Goal: Information Seeking & Learning: Learn about a topic

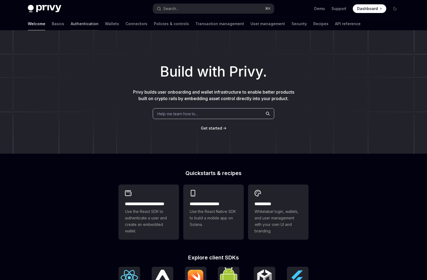
click at [71, 26] on link "Authentication" at bounding box center [85, 23] width 28 height 13
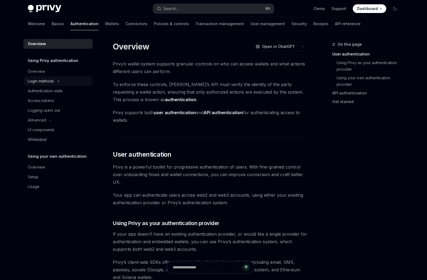
click at [58, 81] on icon at bounding box center [58, 81] width 2 height 6
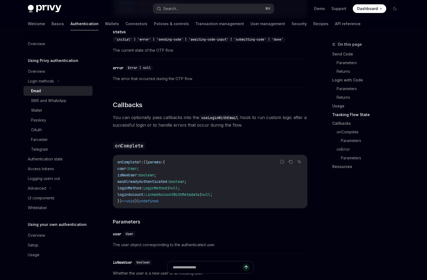
scroll to position [795, 0]
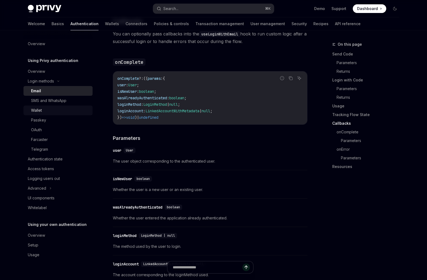
click at [49, 113] on link "Wallet" at bounding box center [58, 110] width 69 height 10
type textarea "*"
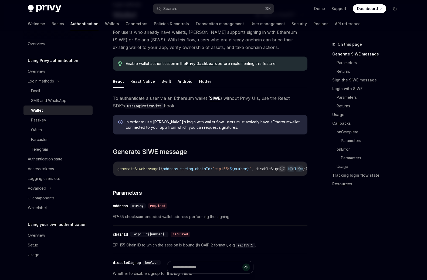
scroll to position [4, 0]
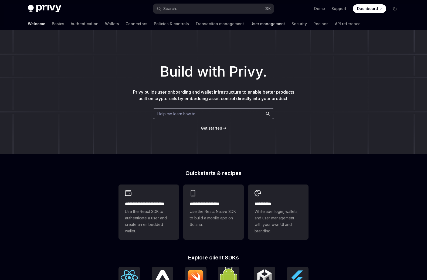
click at [251, 22] on link "User management" at bounding box center [268, 23] width 35 height 13
type textarea "*"
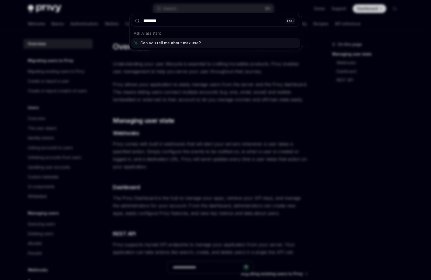
type input "*********"
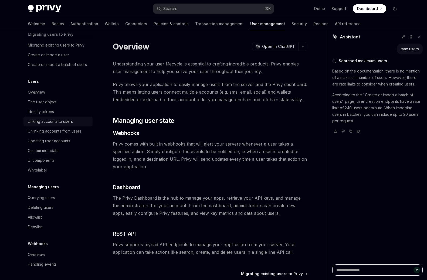
scroll to position [4, 0]
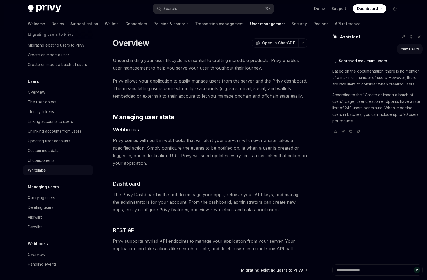
click at [46, 168] on div "Whitelabel" at bounding box center [37, 170] width 19 height 6
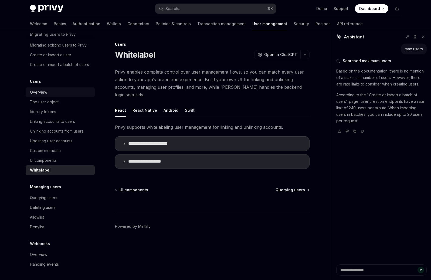
click at [59, 93] on div "Overview" at bounding box center [61, 92] width 62 height 6
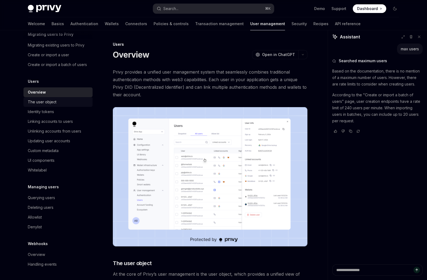
click at [58, 103] on div "The user object" at bounding box center [59, 102] width 62 height 6
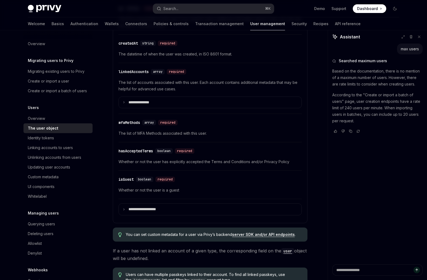
scroll to position [186, 0]
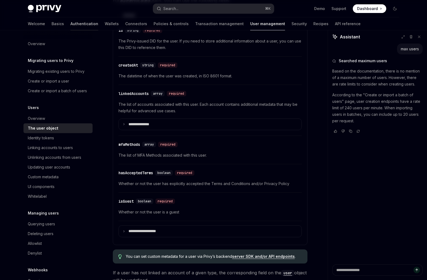
click at [71, 21] on link "Authentication" at bounding box center [85, 23] width 28 height 13
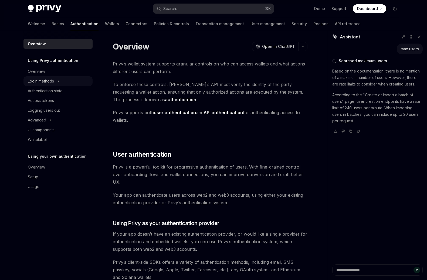
click at [58, 82] on icon at bounding box center [58, 81] width 2 height 6
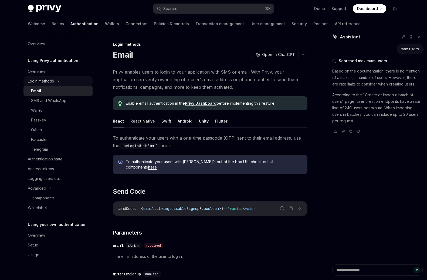
click at [58, 82] on div "Login methods" at bounding box center [58, 81] width 69 height 10
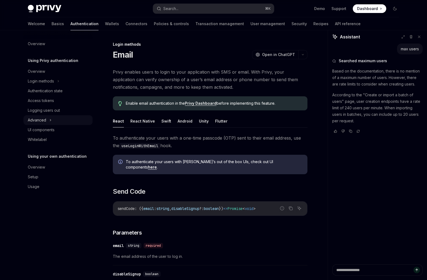
click at [49, 122] on icon at bounding box center [50, 120] width 2 height 6
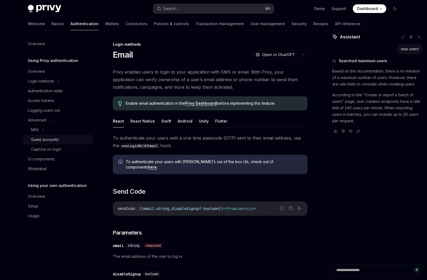
click at [48, 140] on div "Guest accounts" at bounding box center [45, 139] width 28 height 6
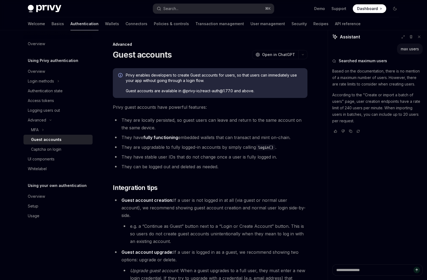
click at [40, 27] on div "Welcome Basics Authentication Wallets Connectors Policies & controls Transactio…" at bounding box center [194, 23] width 333 height 13
click at [52, 25] on link "Basics" at bounding box center [58, 23] width 12 height 13
type textarea "*"
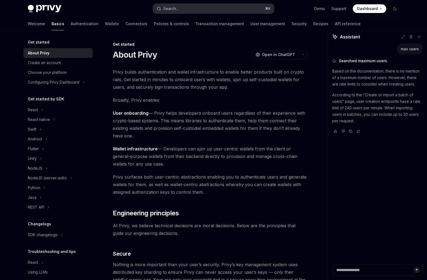
click at [180, 9] on button "Search... ⌘ K" at bounding box center [213, 9] width 121 height 10
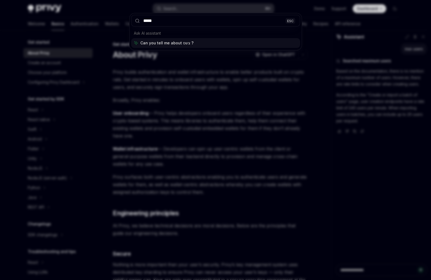
type input "******"
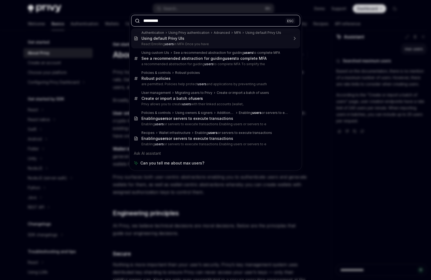
paste input "**********"
type input "**********"
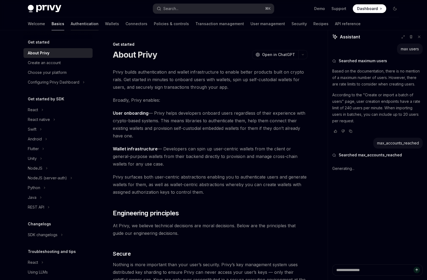
click at [71, 23] on link "Authentication" at bounding box center [85, 23] width 28 height 13
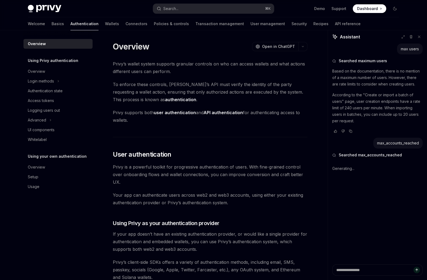
click at [52, 48] on link "Overview" at bounding box center [58, 44] width 69 height 10
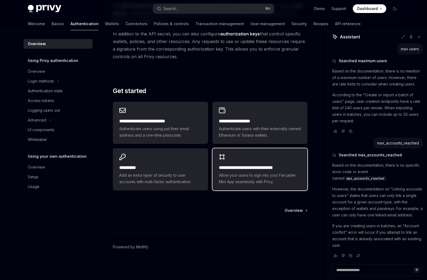
scroll to position [402, 0]
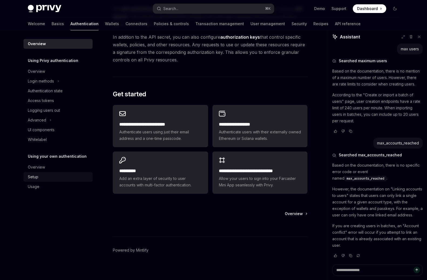
click at [39, 178] on div "Setup" at bounding box center [59, 176] width 62 height 6
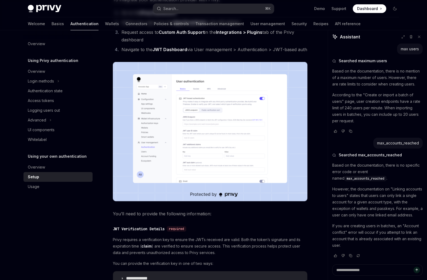
scroll to position [165, 0]
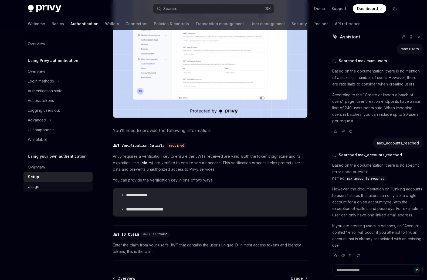
click at [43, 187] on div "Usage" at bounding box center [59, 186] width 62 height 6
type textarea "*"
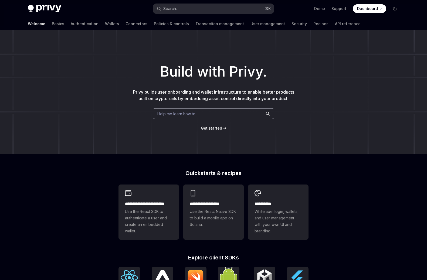
click at [193, 10] on button "Search... ⌘ K" at bounding box center [213, 9] width 121 height 10
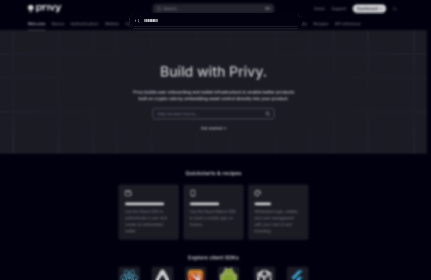
type input "**********"
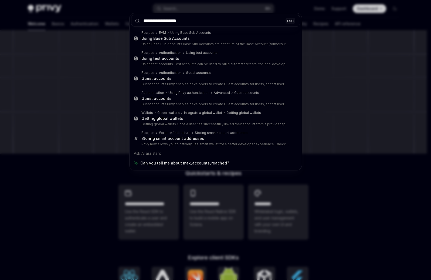
type input "**********"
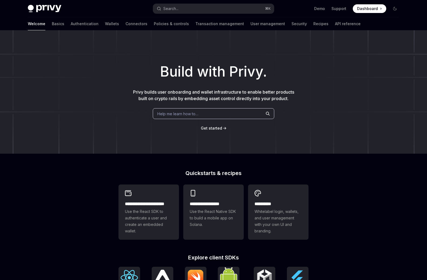
type textarea "*"
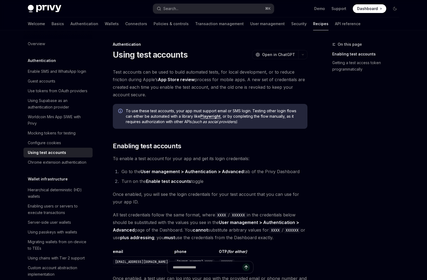
scroll to position [30, 0]
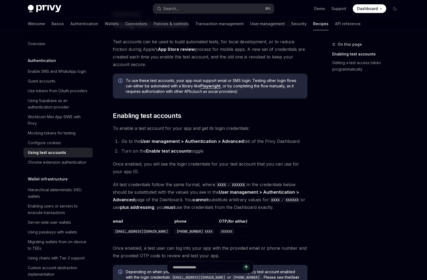
click at [248, 127] on span "To enable a test account for your app and get its login credentials:" at bounding box center [210, 128] width 195 height 8
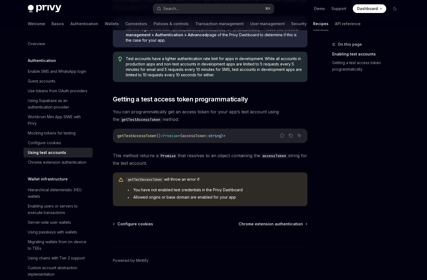
scroll to position [292, 0]
